Goal: Navigation & Orientation: Find specific page/section

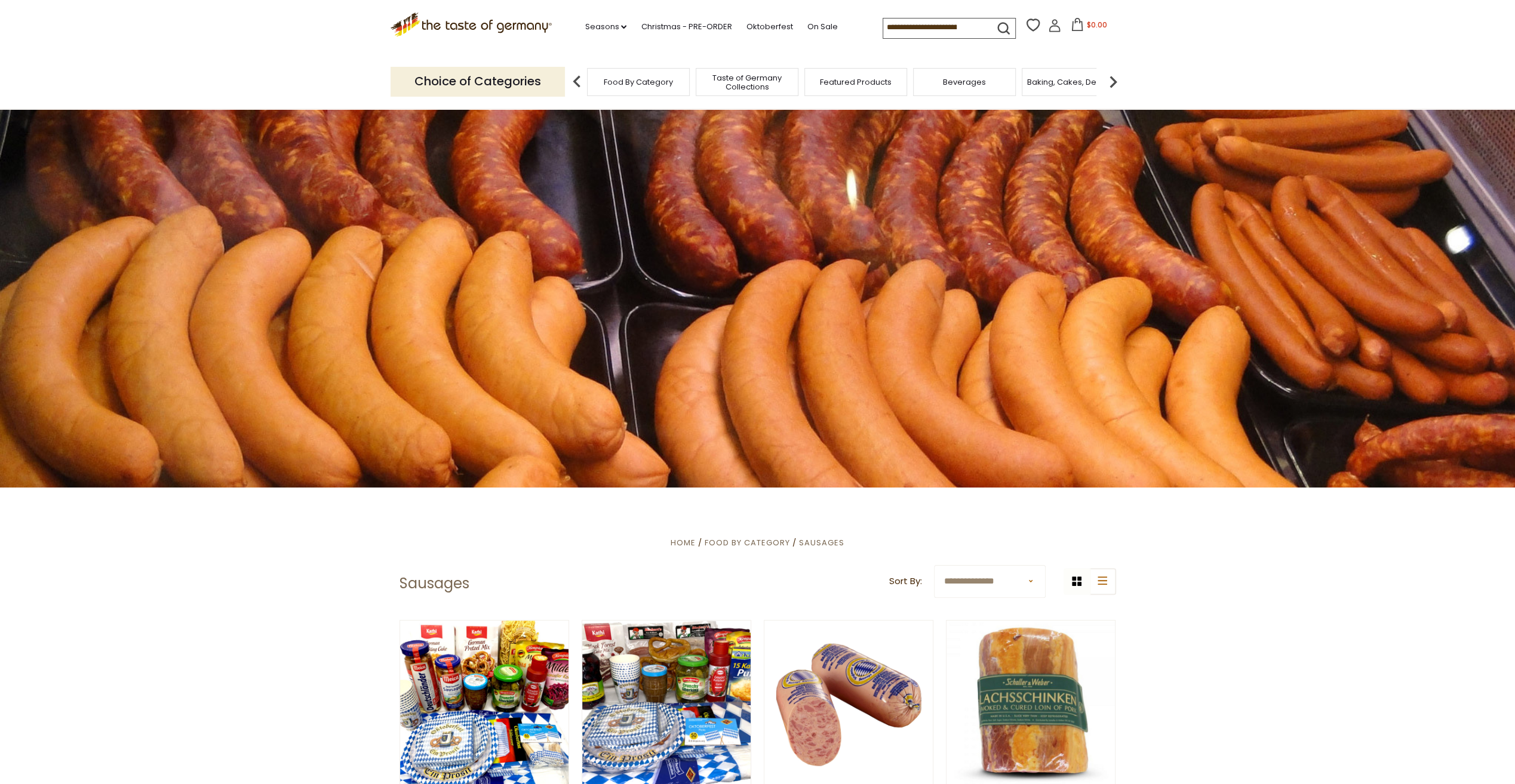
click at [1113, 80] on img at bounding box center [1113, 81] width 24 height 24
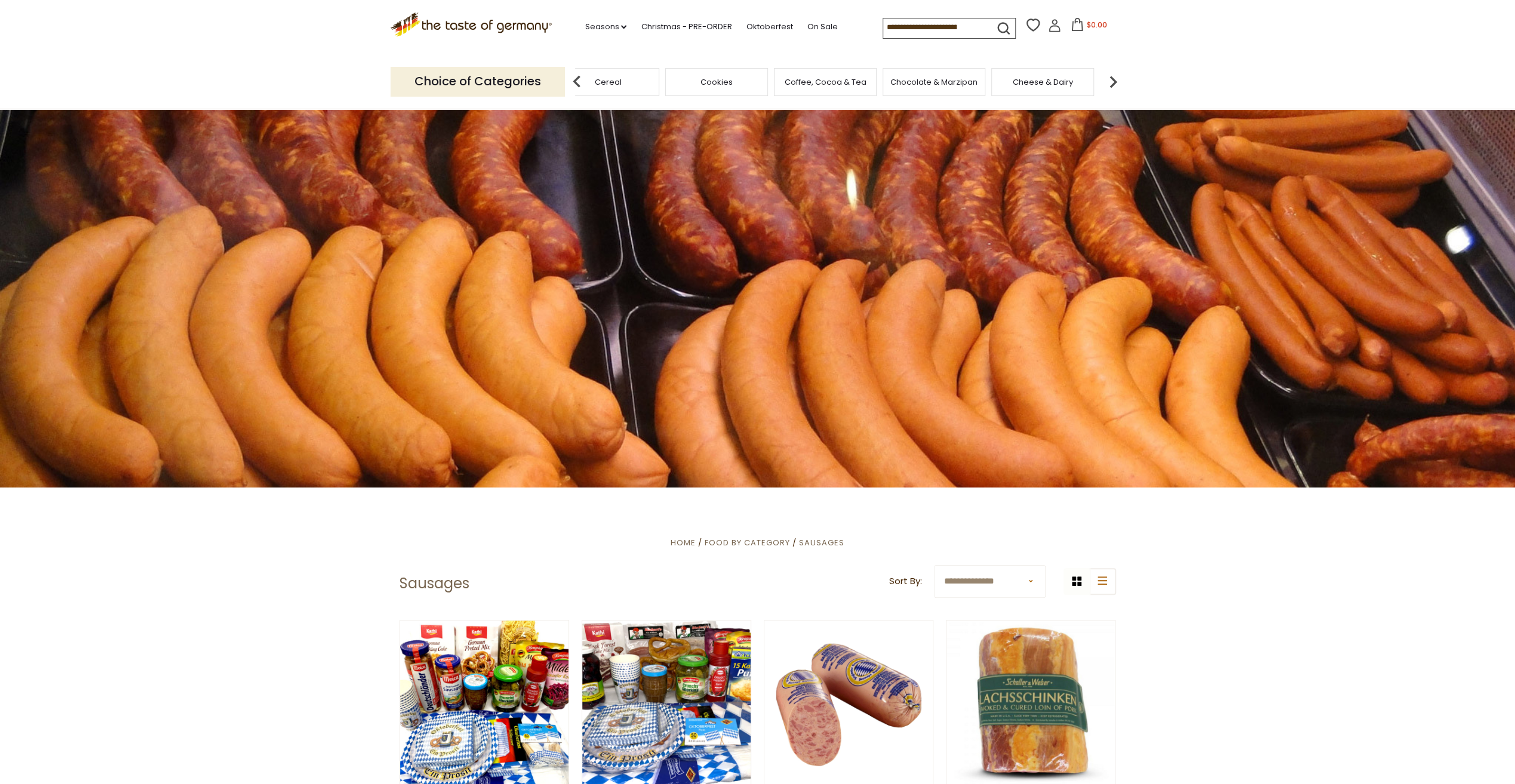
click at [1113, 80] on img at bounding box center [1113, 81] width 24 height 24
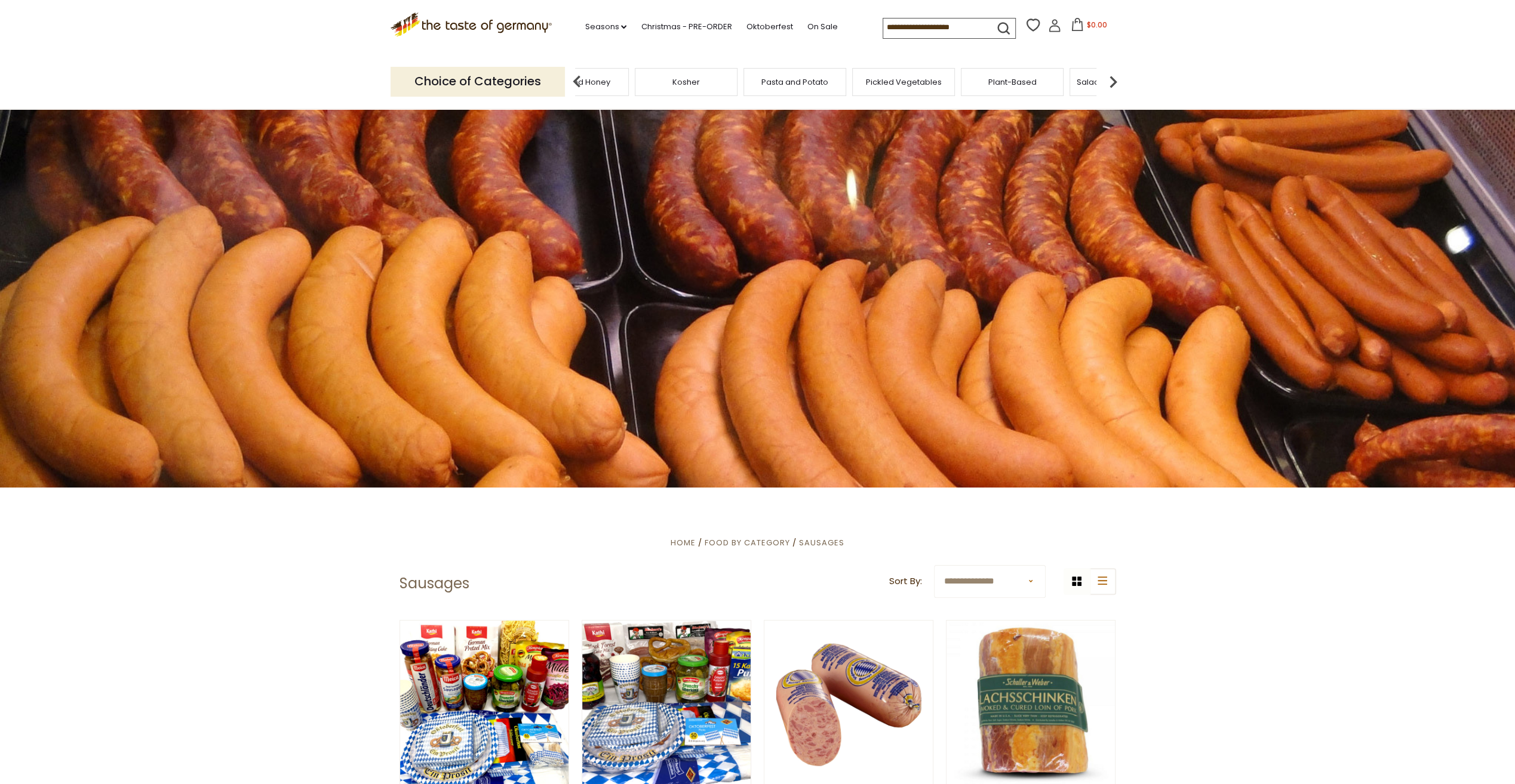
click at [1113, 80] on img at bounding box center [1113, 81] width 24 height 24
click at [971, 85] on span "Soups & Sauces" at bounding box center [981, 82] width 63 height 9
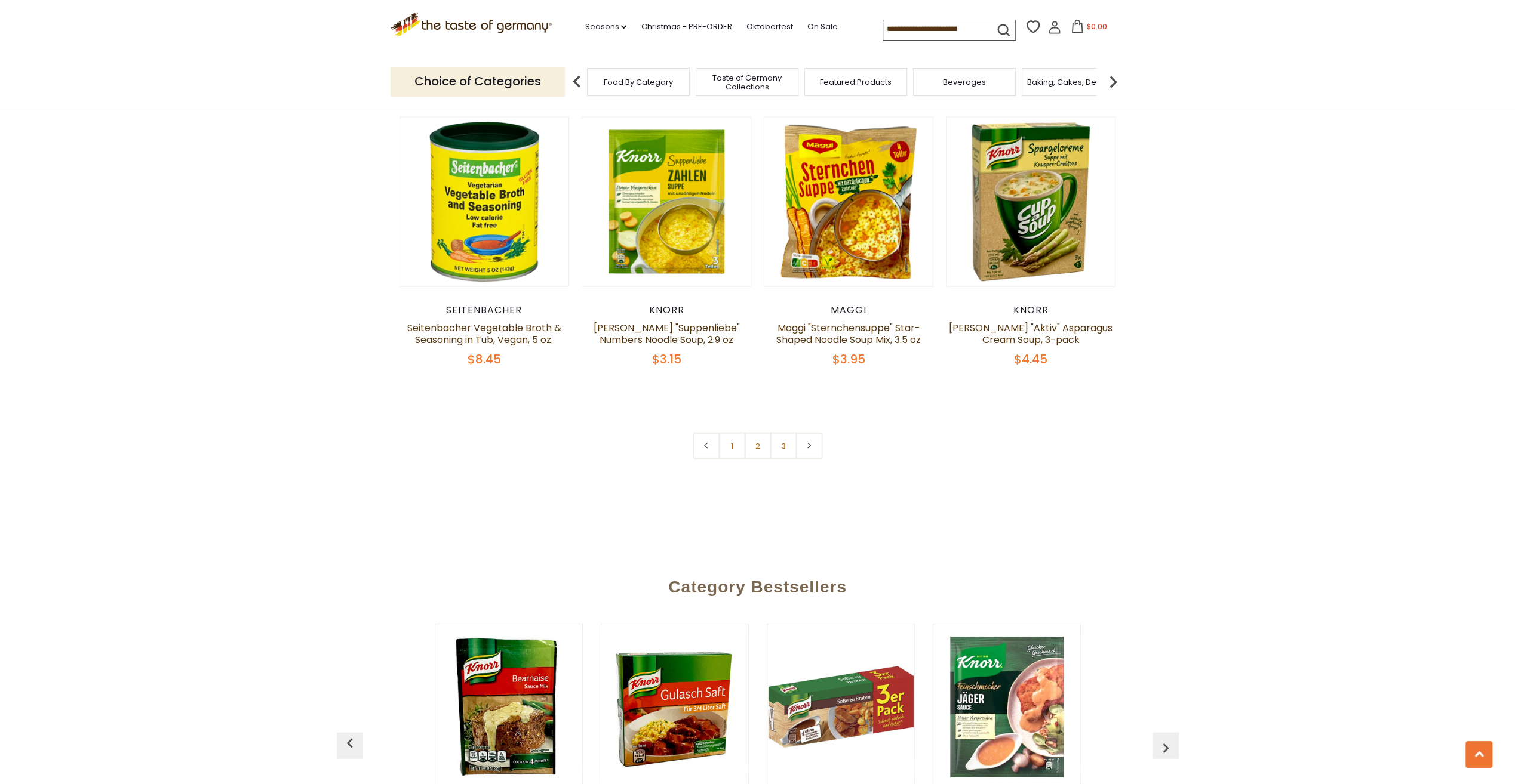
scroll to position [2507, 0]
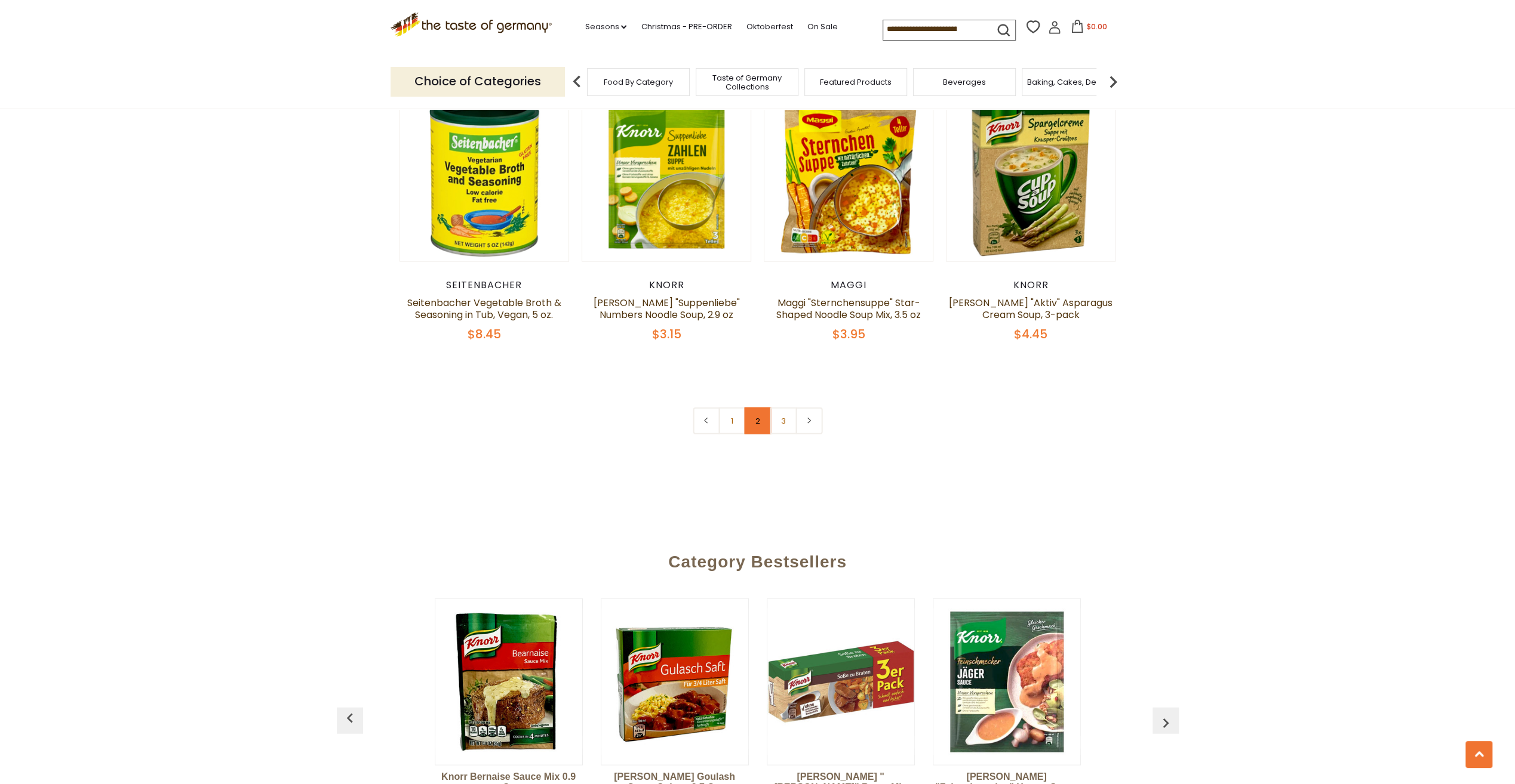
click at [752, 407] on link "2" at bounding box center [757, 421] width 27 height 27
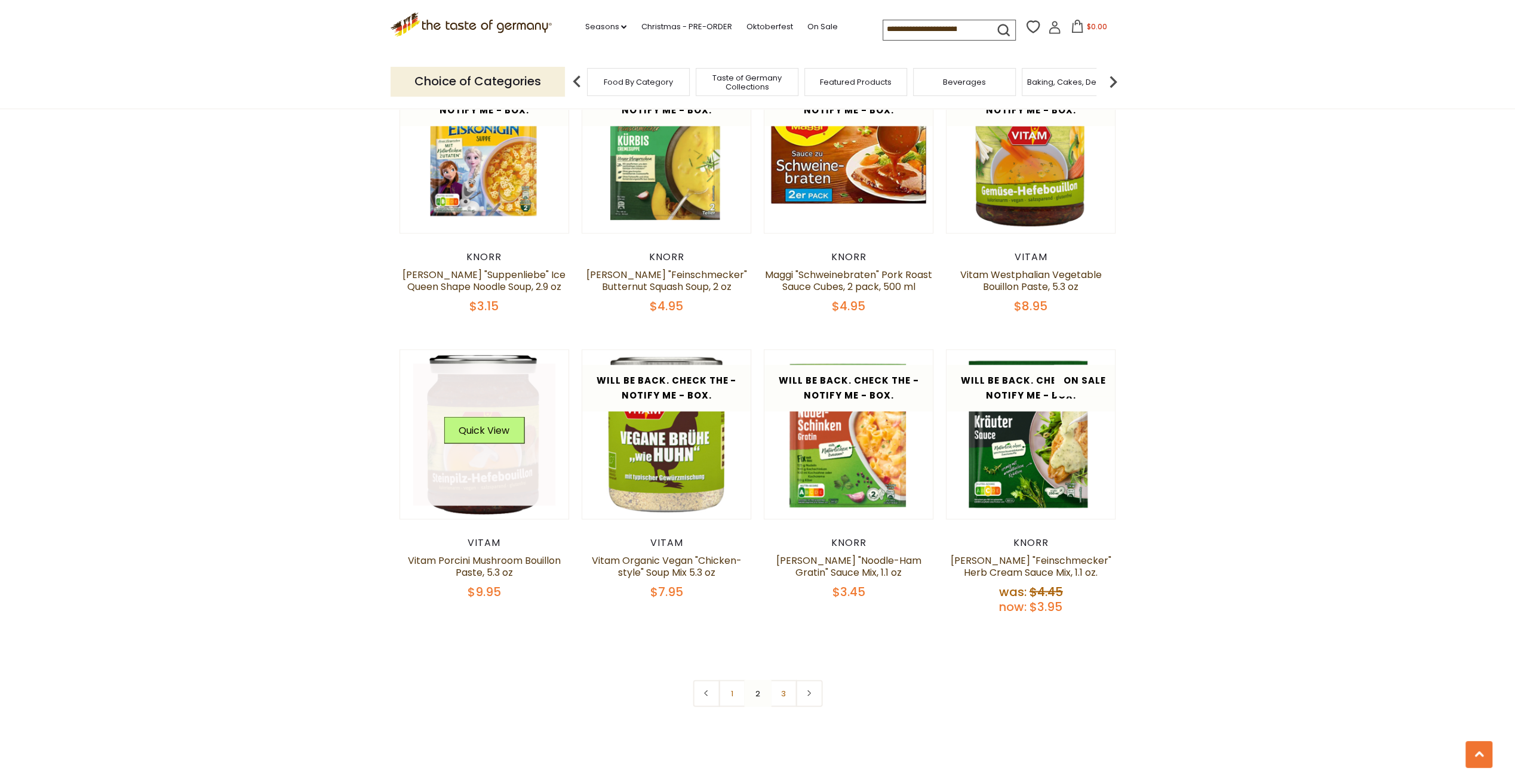
scroll to position [2216, 0]
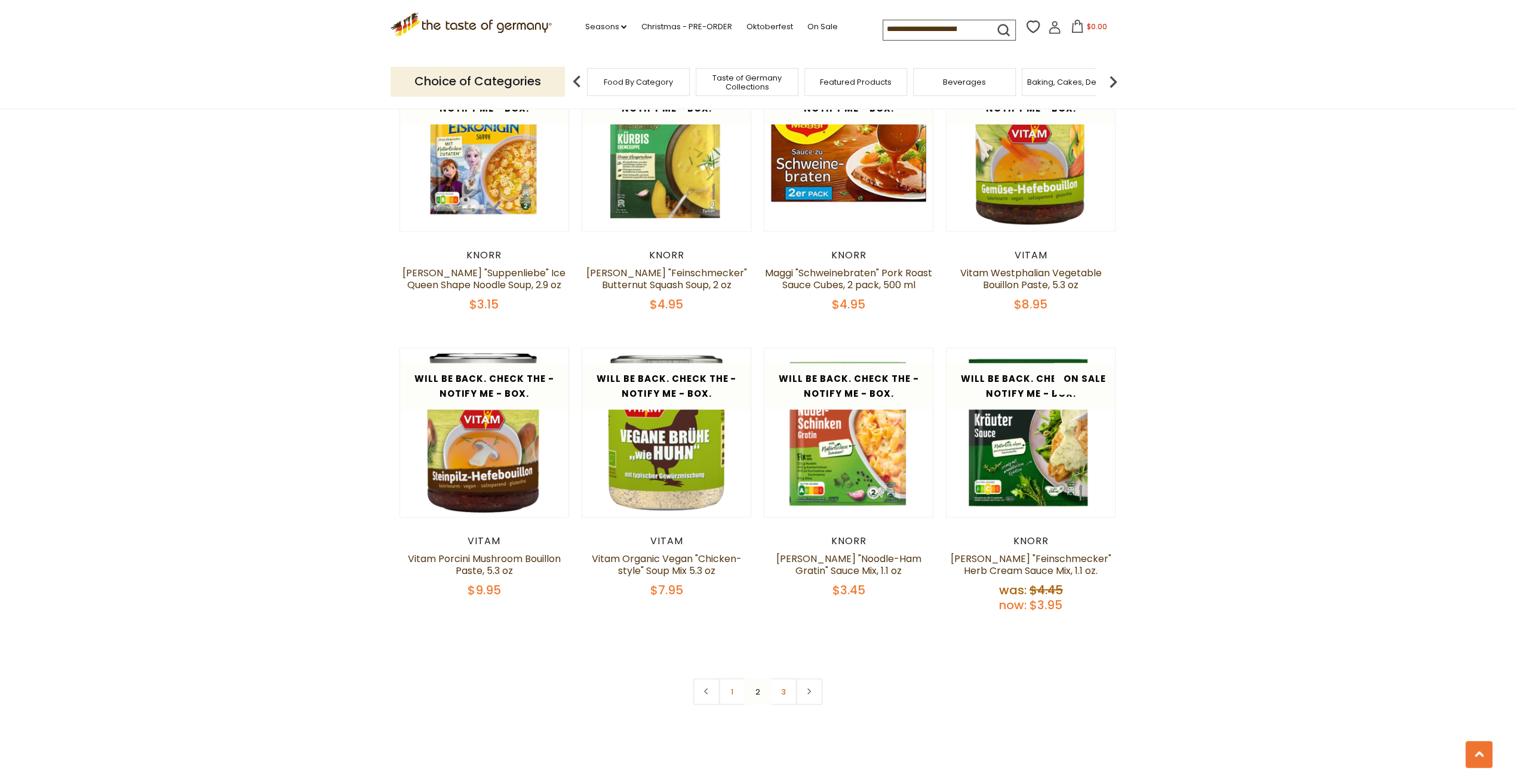
click at [781, 683] on link "3" at bounding box center [783, 691] width 27 height 27
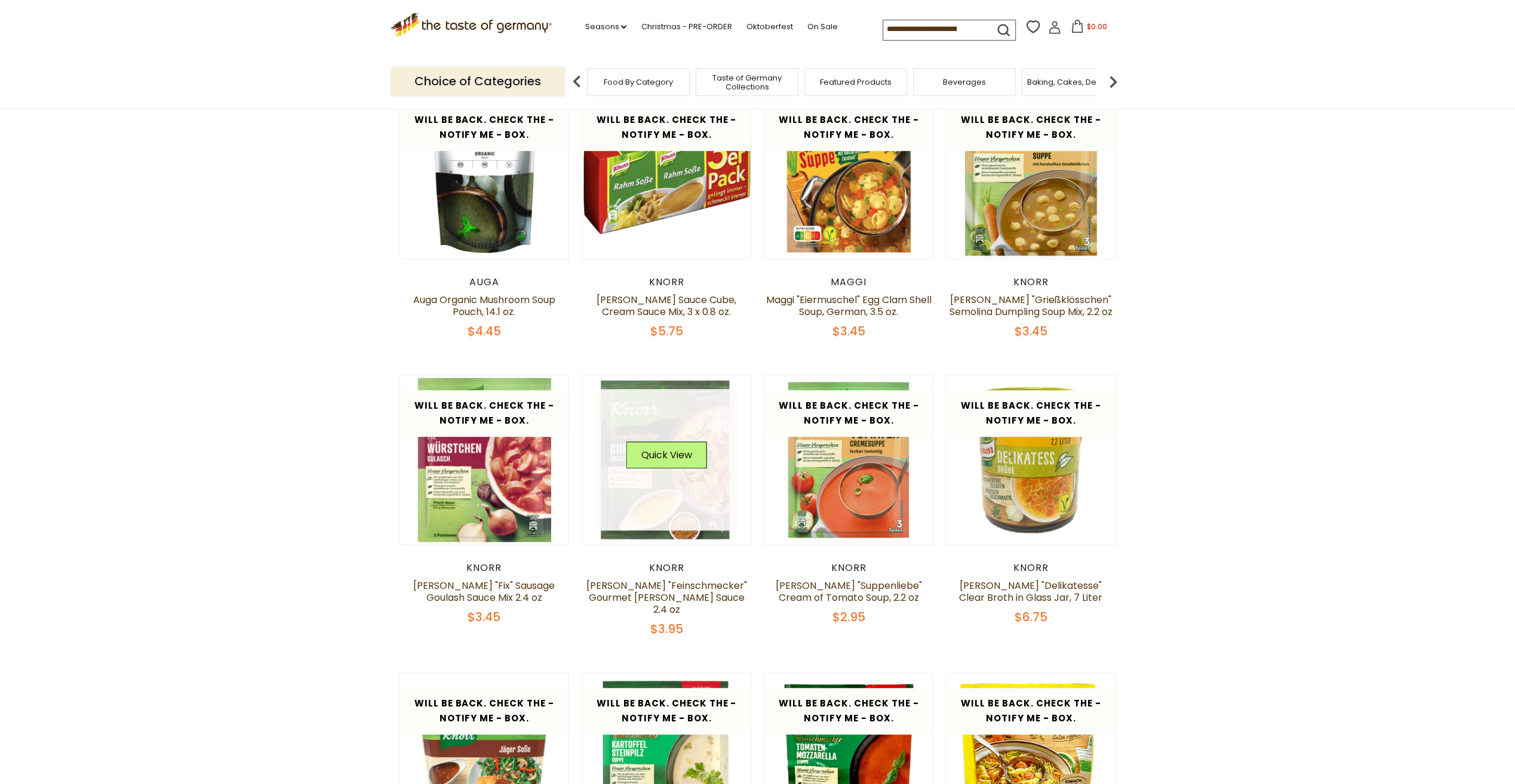
scroll to position [485, 0]
